Goal: Entertainment & Leisure: Consume media (video, audio)

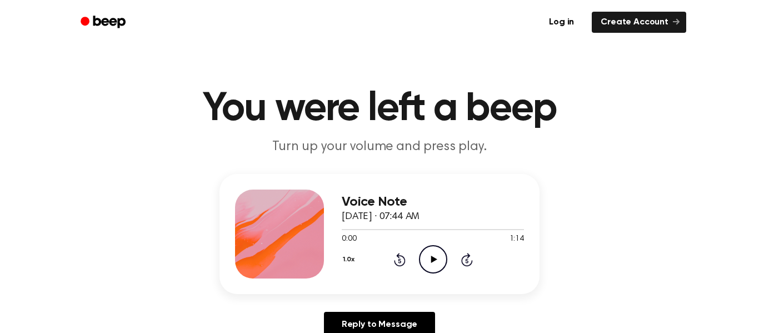
click at [432, 253] on icon "Play Audio" at bounding box center [433, 259] width 28 height 28
click at [428, 265] on icon "Play Audio" at bounding box center [433, 259] width 28 height 28
click at [429, 252] on icon "Play Audio" at bounding box center [433, 259] width 28 height 28
click at [439, 256] on icon "Play Audio" at bounding box center [433, 259] width 28 height 28
